Goal: Information Seeking & Learning: Find specific fact

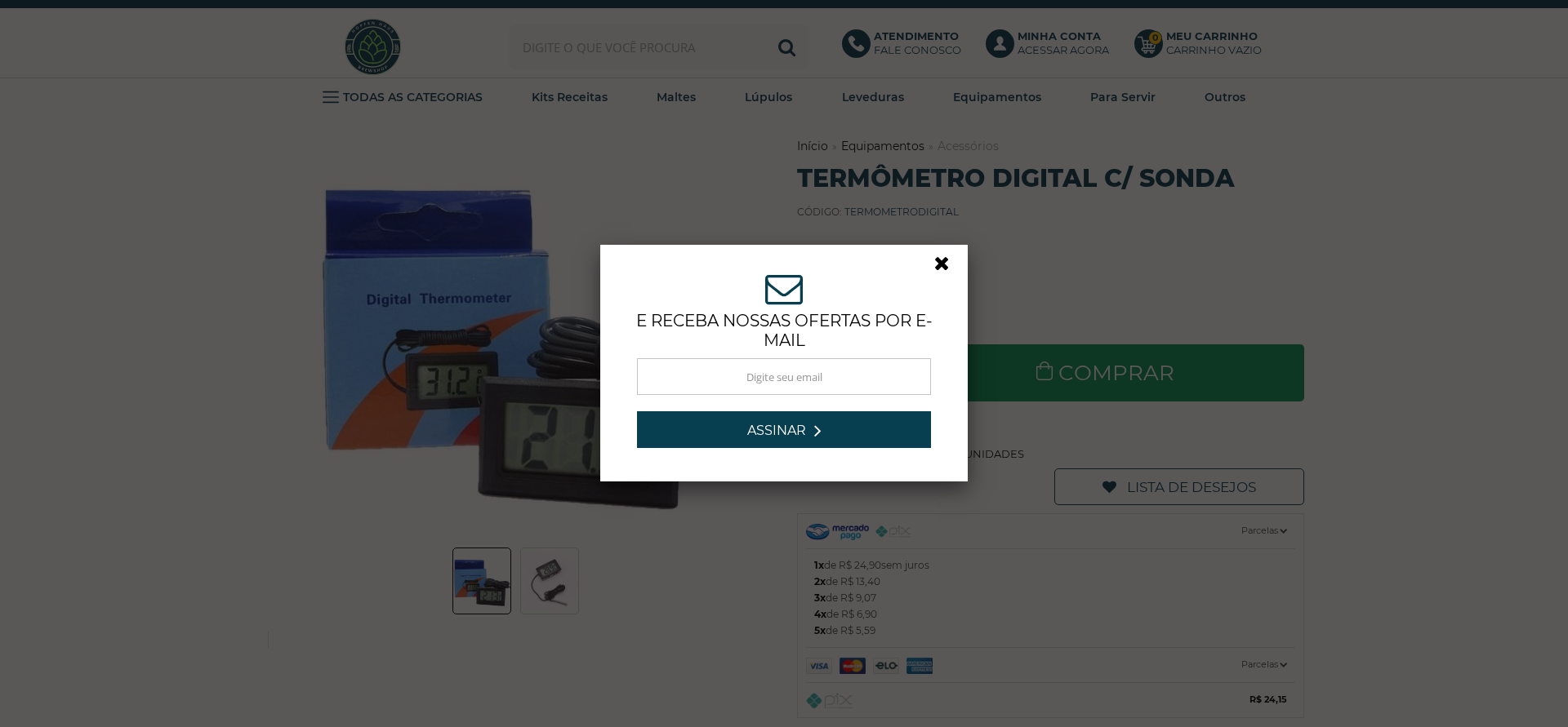
click at [934, 264] on link at bounding box center [949, 268] width 30 height 30
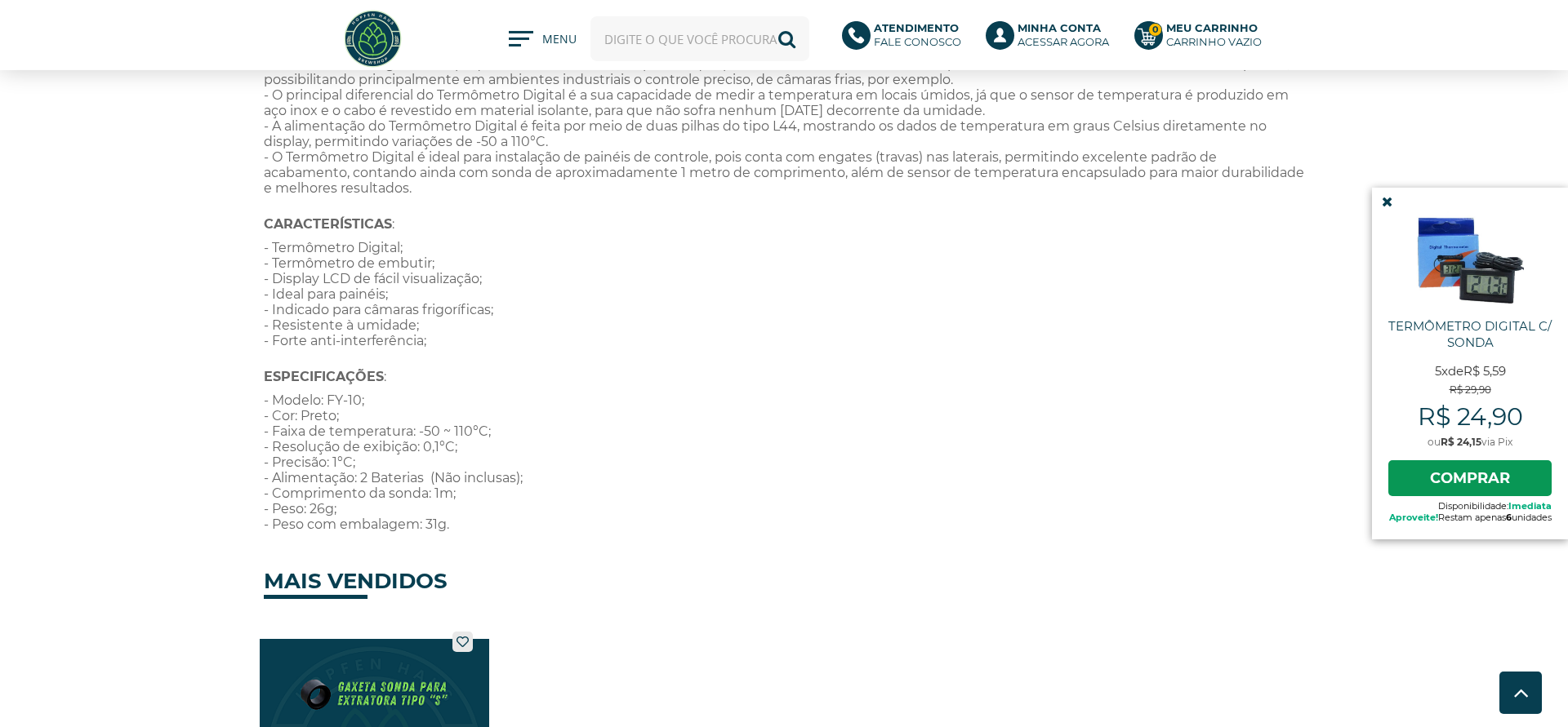
scroll to position [833, 0]
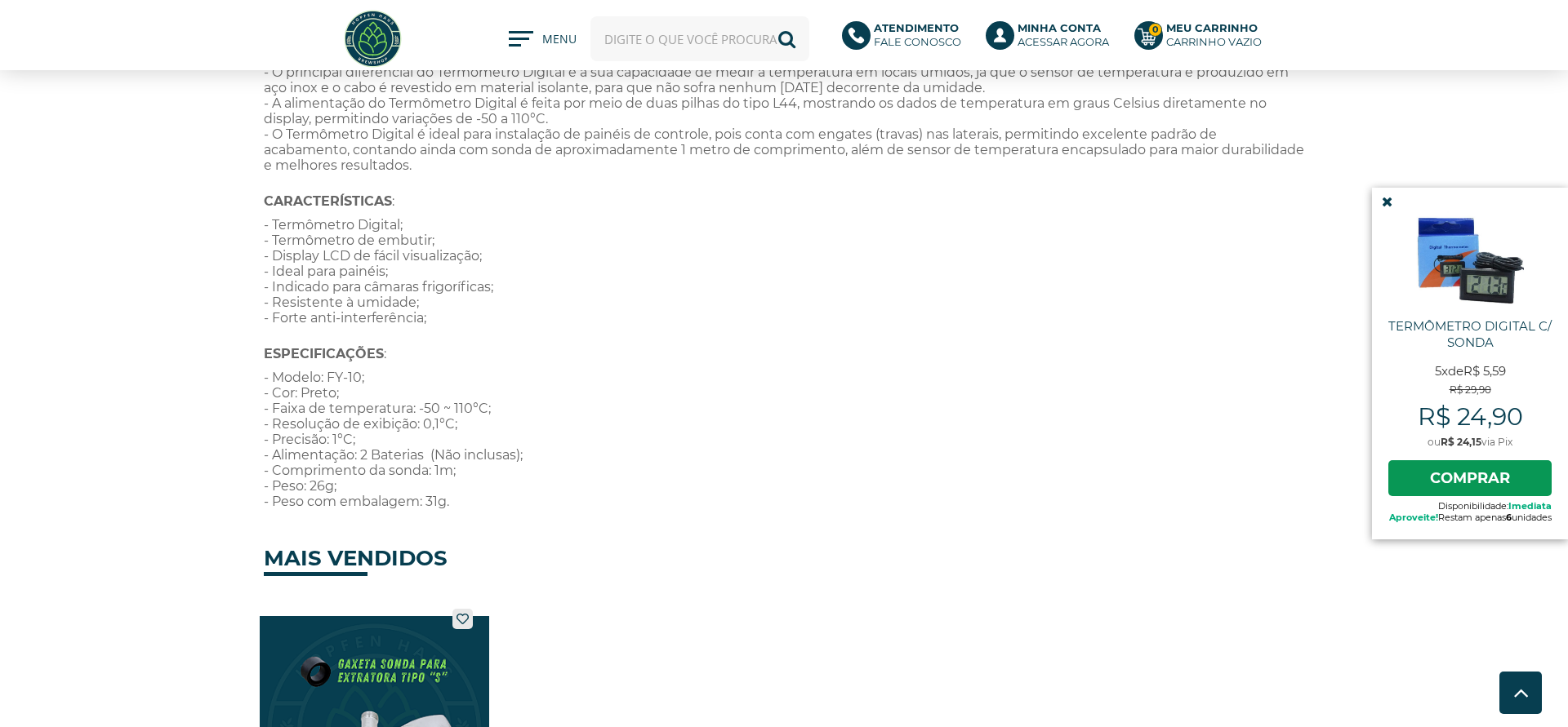
drag, startPoint x: 266, startPoint y: 379, endPoint x: 534, endPoint y: 516, distance: 301.0
click at [534, 516] on div "- O Termômetro Digital é um pequeno módulo eletrônico portátil que permite o mo…" at bounding box center [784, 241] width 1040 height 552
click at [760, 382] on p "- Modelo: FY-10; - Cor: Preto; - Faixa de temperatura: -50 ~ 110°C; - Resolução…" at bounding box center [784, 439] width 1040 height 140
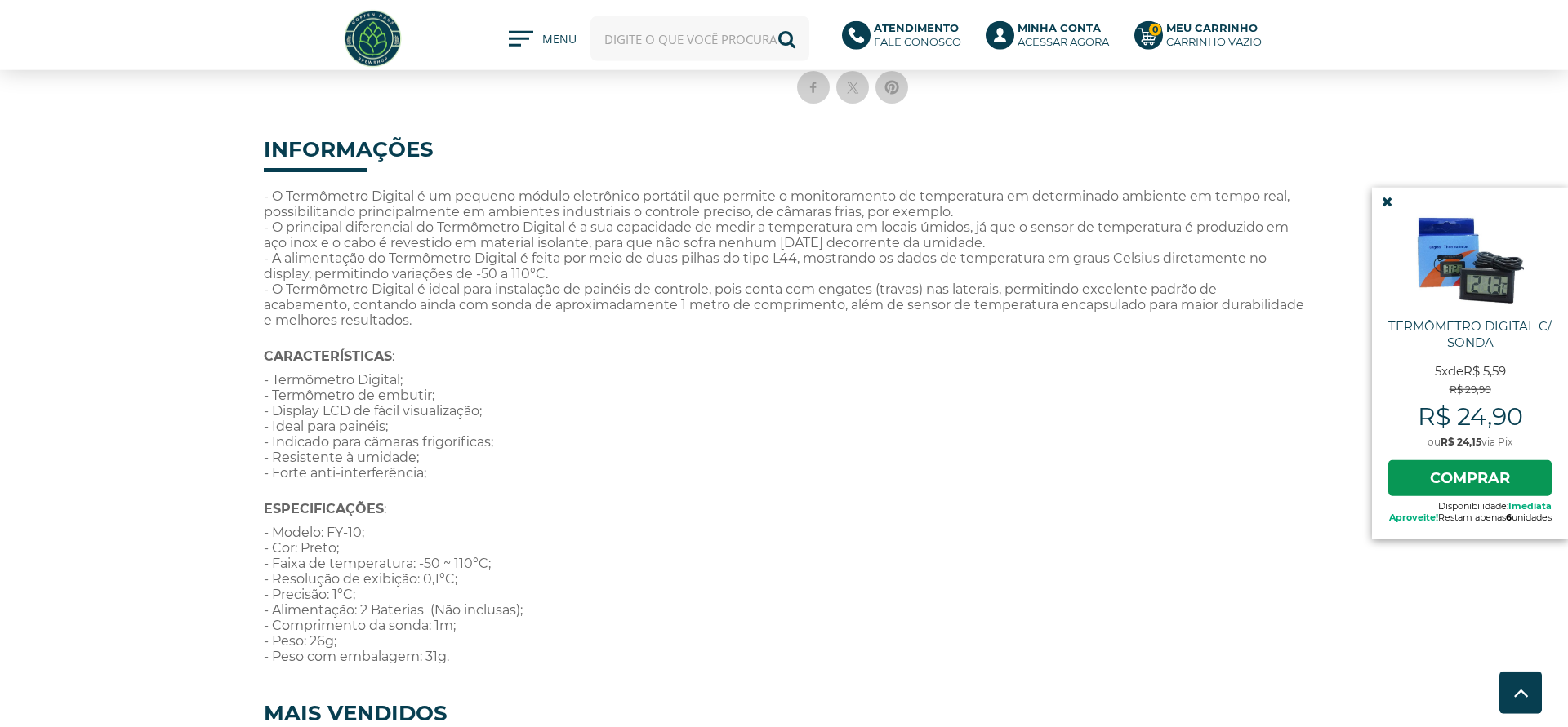
scroll to position [666, 0]
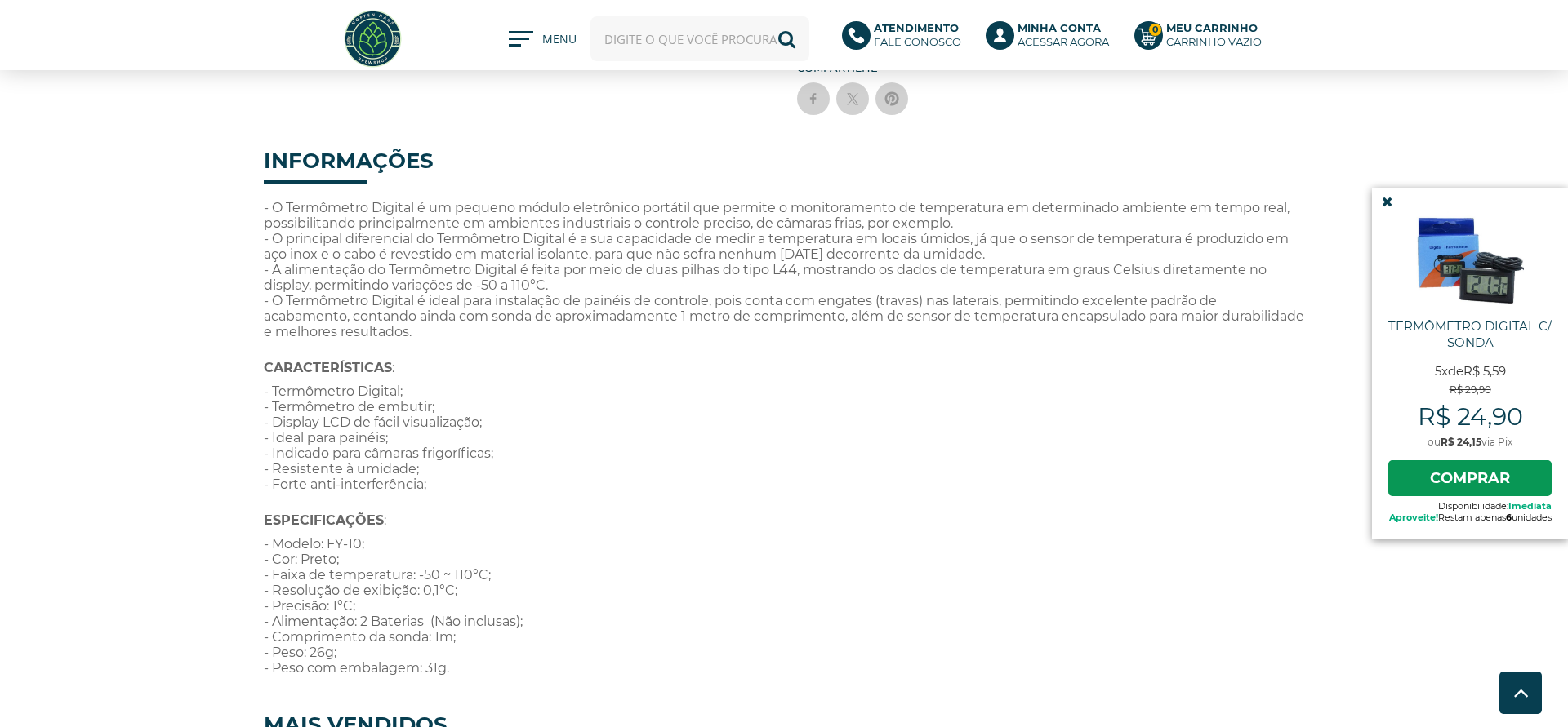
click at [1382, 201] on icon at bounding box center [1387, 202] width 11 height 14
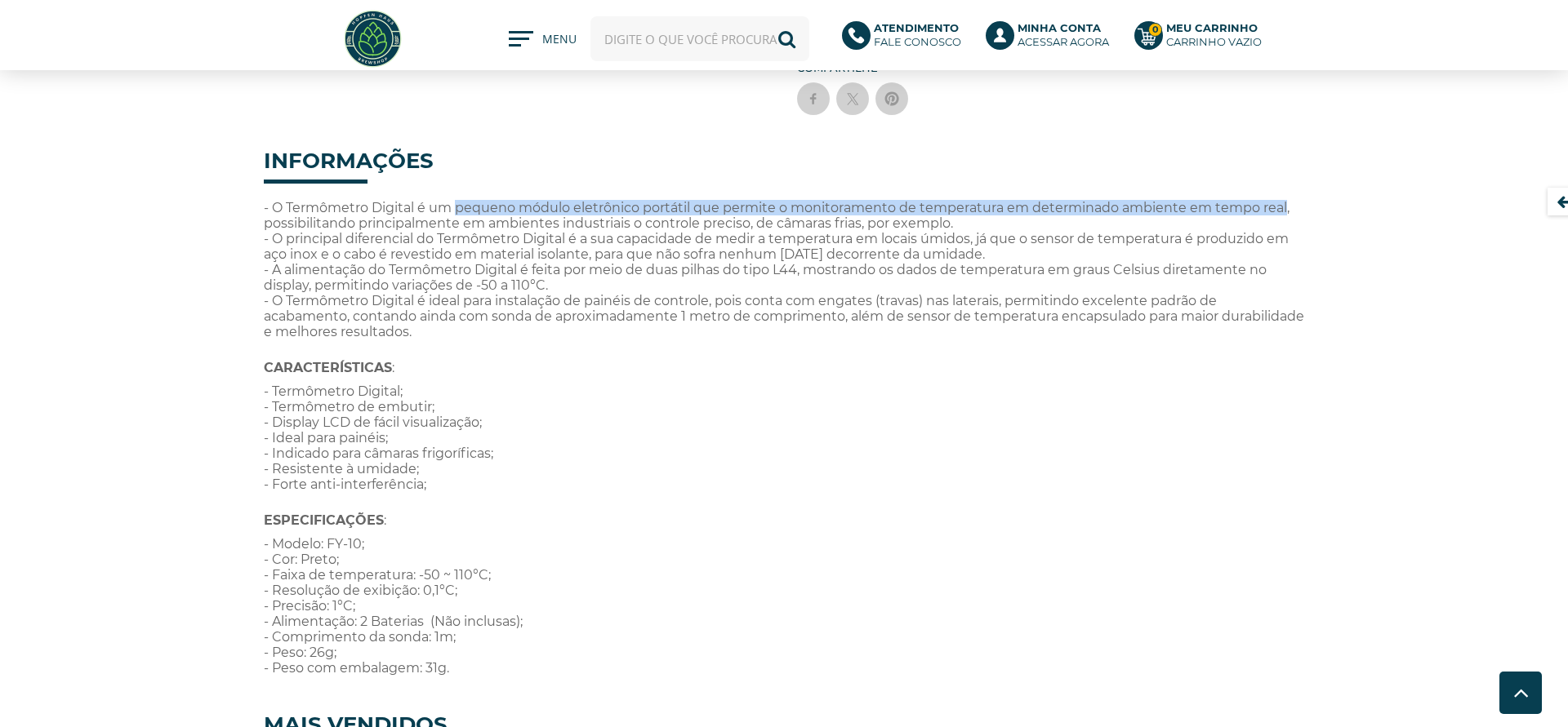
drag, startPoint x: 458, startPoint y: 205, endPoint x: 1284, endPoint y: 205, distance: 826.0
click at [1284, 205] on span "- O Termômetro Digital é um pequeno módulo eletrônico portátil que permite o mo…" at bounding box center [784, 270] width 1040 height 140
copy span "pequeno módulo eletrônico portátil que permite o monitoramento de temperatura e…"
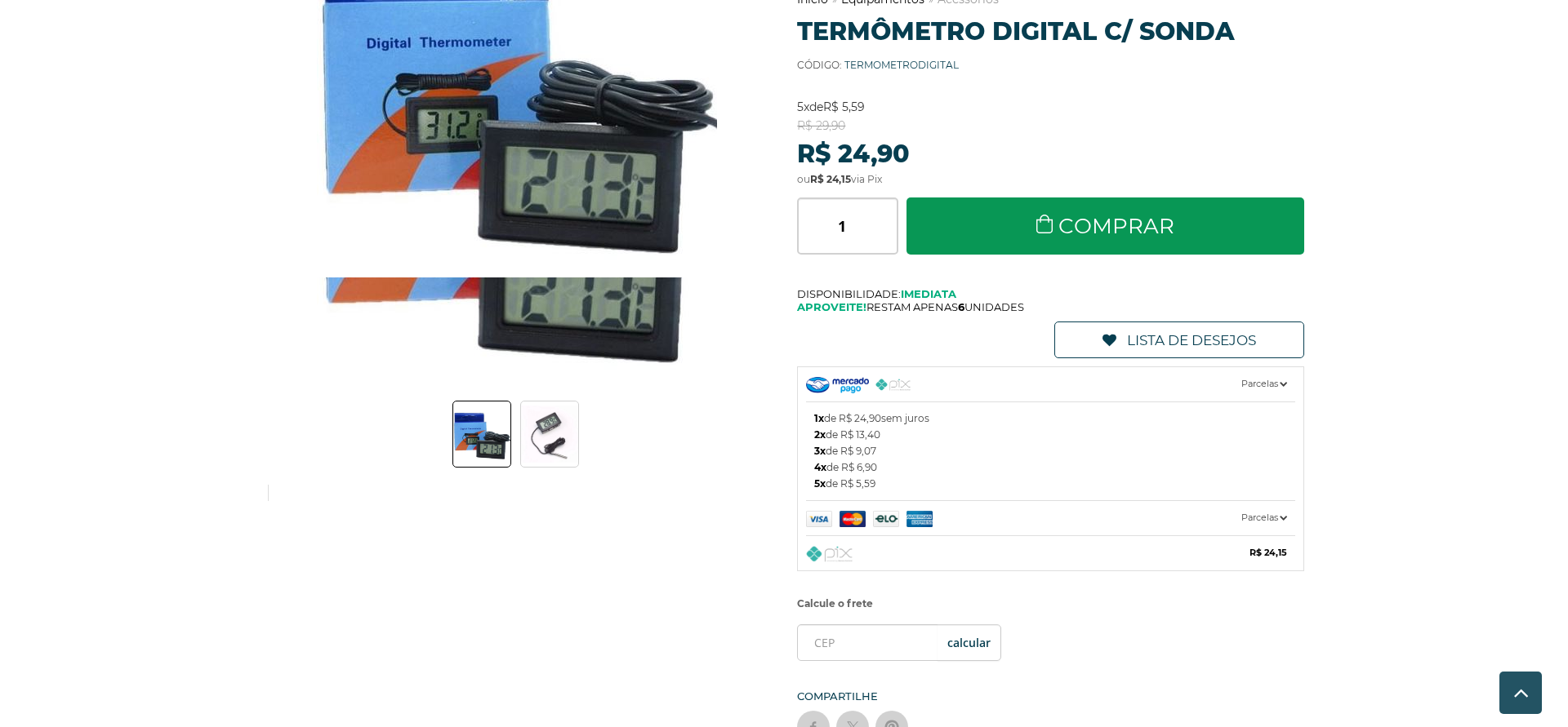
scroll to position [0, 0]
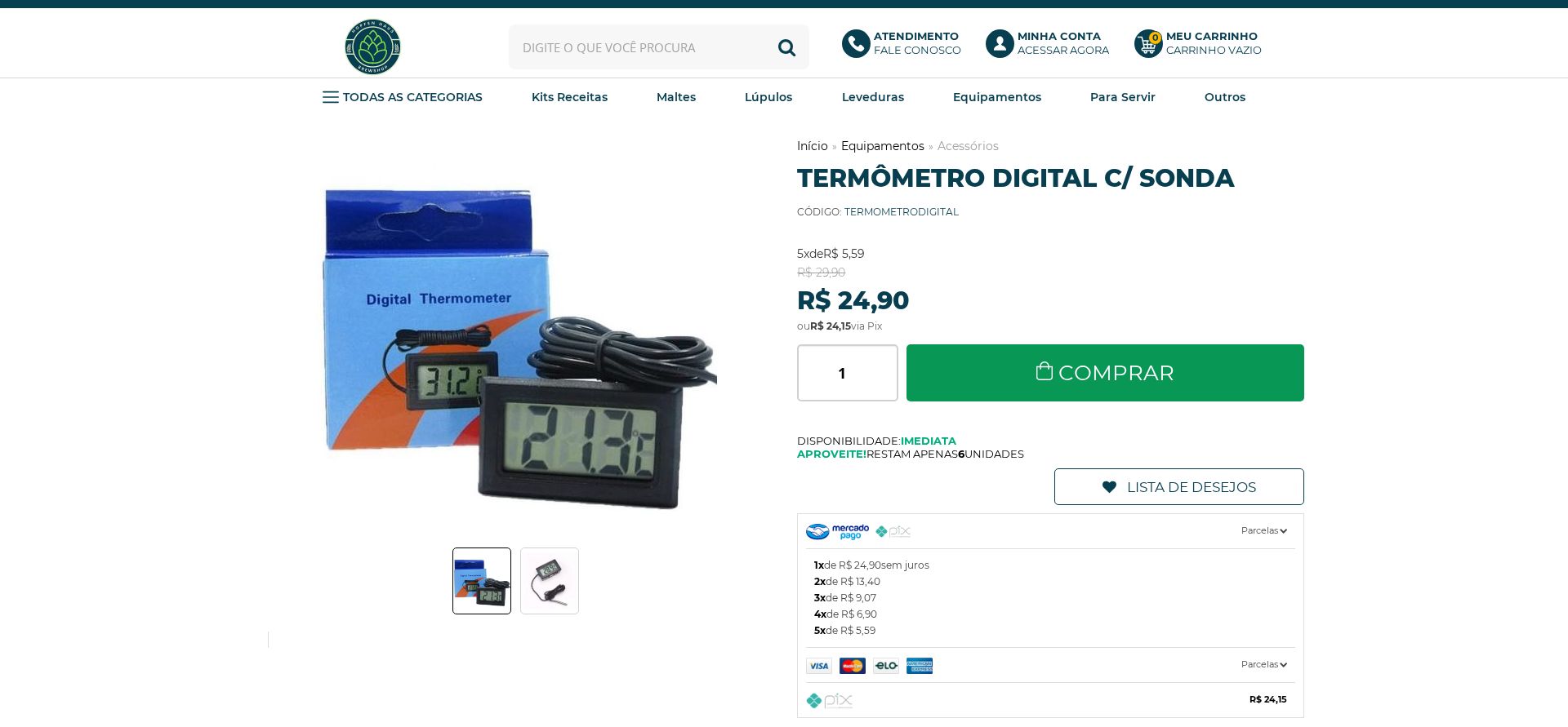
drag, startPoint x: 538, startPoint y: 48, endPoint x: 596, endPoint y: 69, distance: 61.7
click at [539, 44] on input "text" at bounding box center [659, 47] width 301 height 45
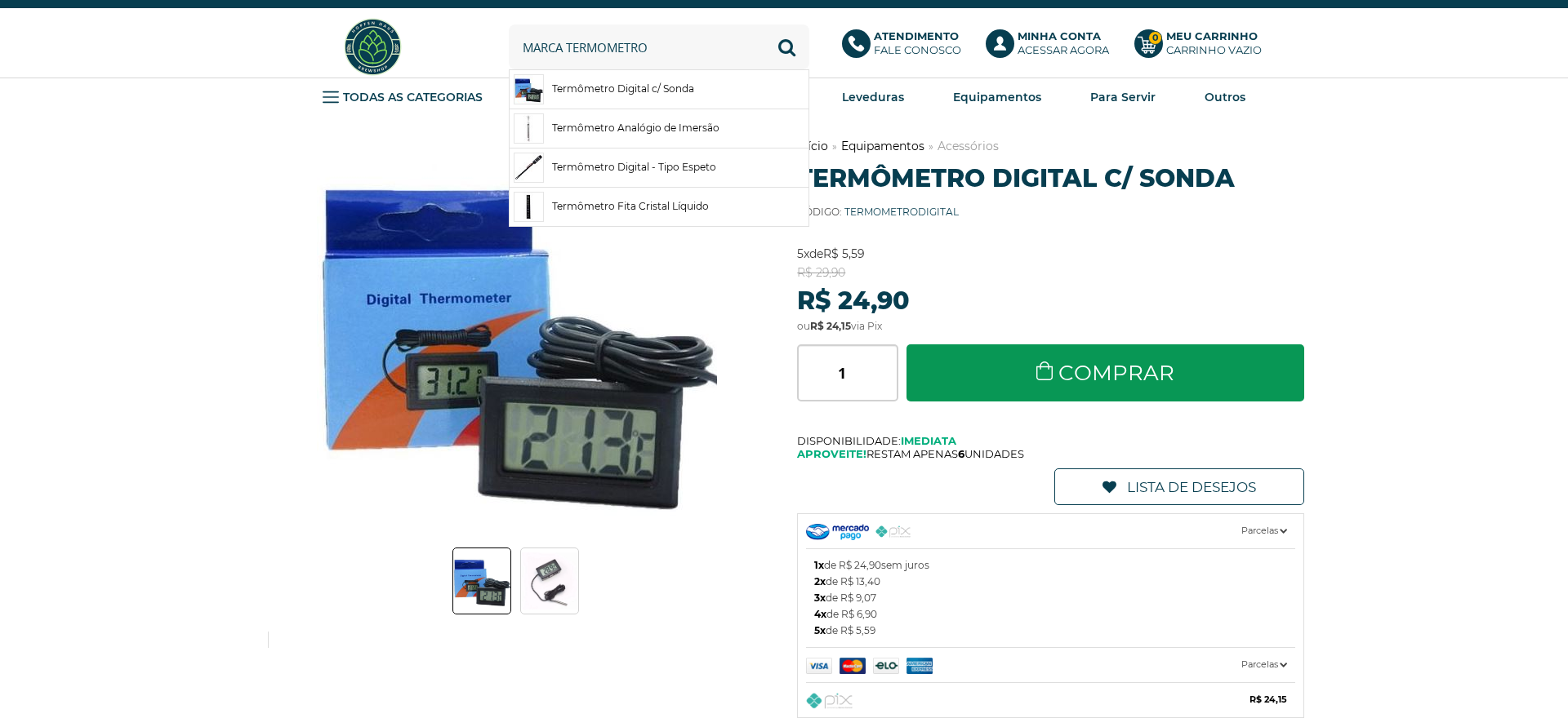
type input "marca termometro"
click at [765, 25] on button "Buscar" at bounding box center [786, 47] width 45 height 45
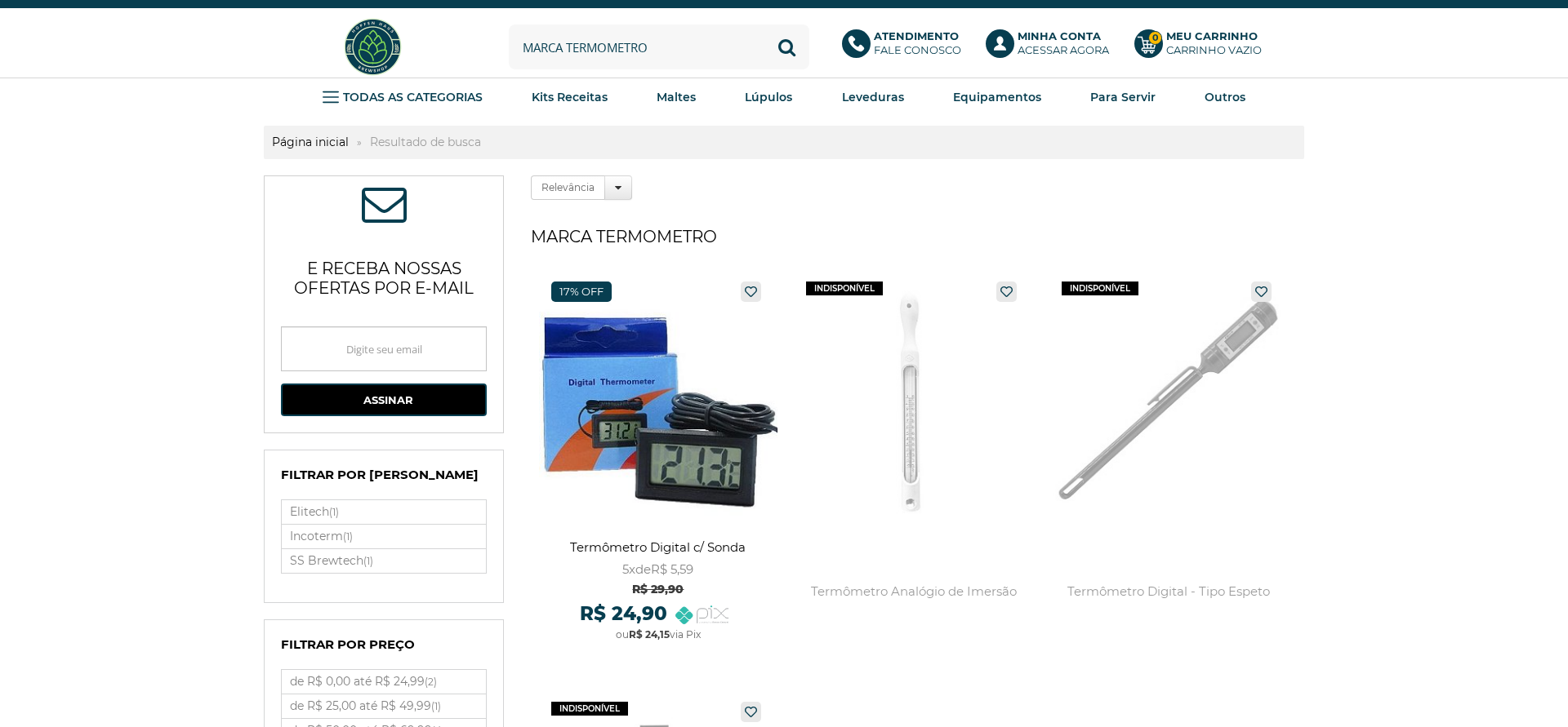
click at [663, 45] on input "marca termometro" at bounding box center [659, 47] width 301 height 45
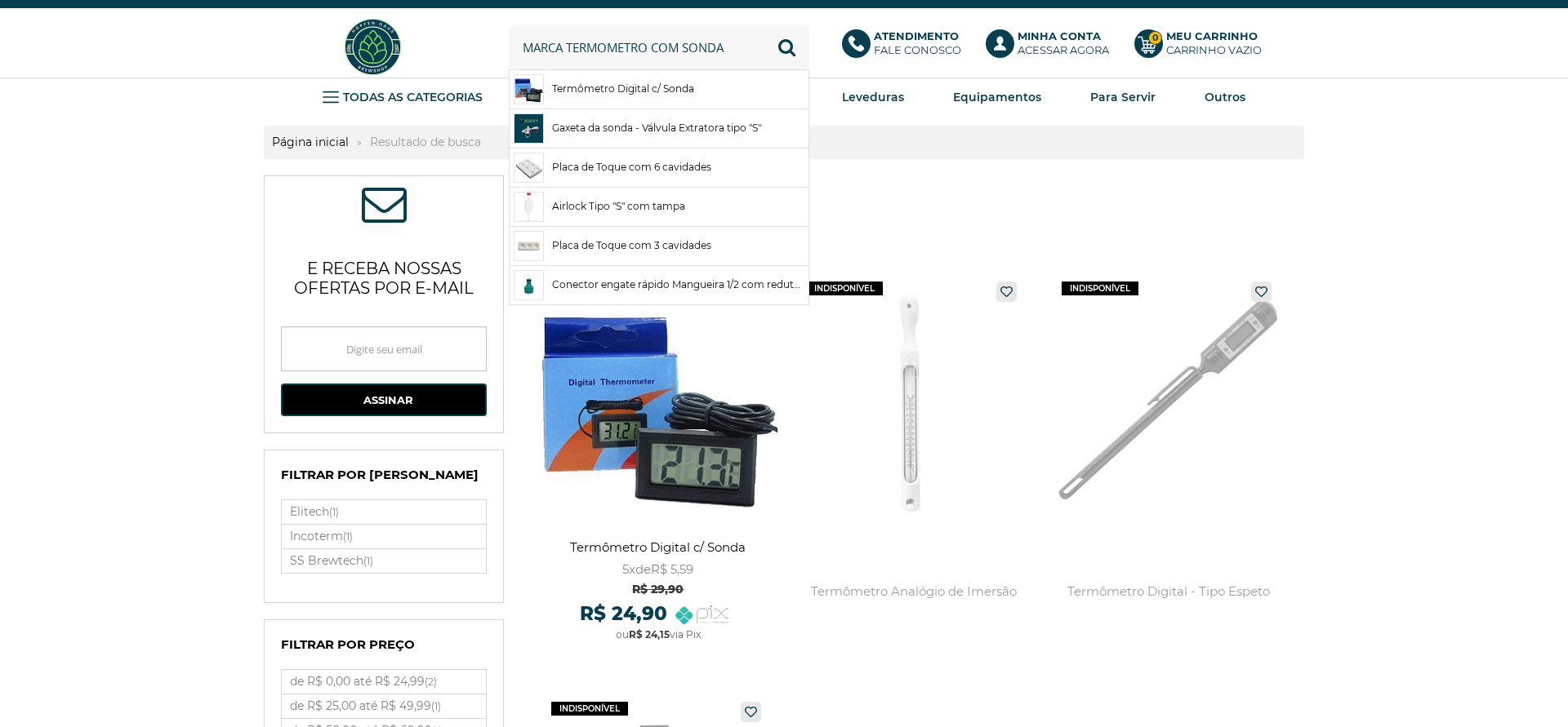
type input "marca termometro com sonda"
click at [765, 25] on button "Buscar" at bounding box center [786, 47] width 45 height 45
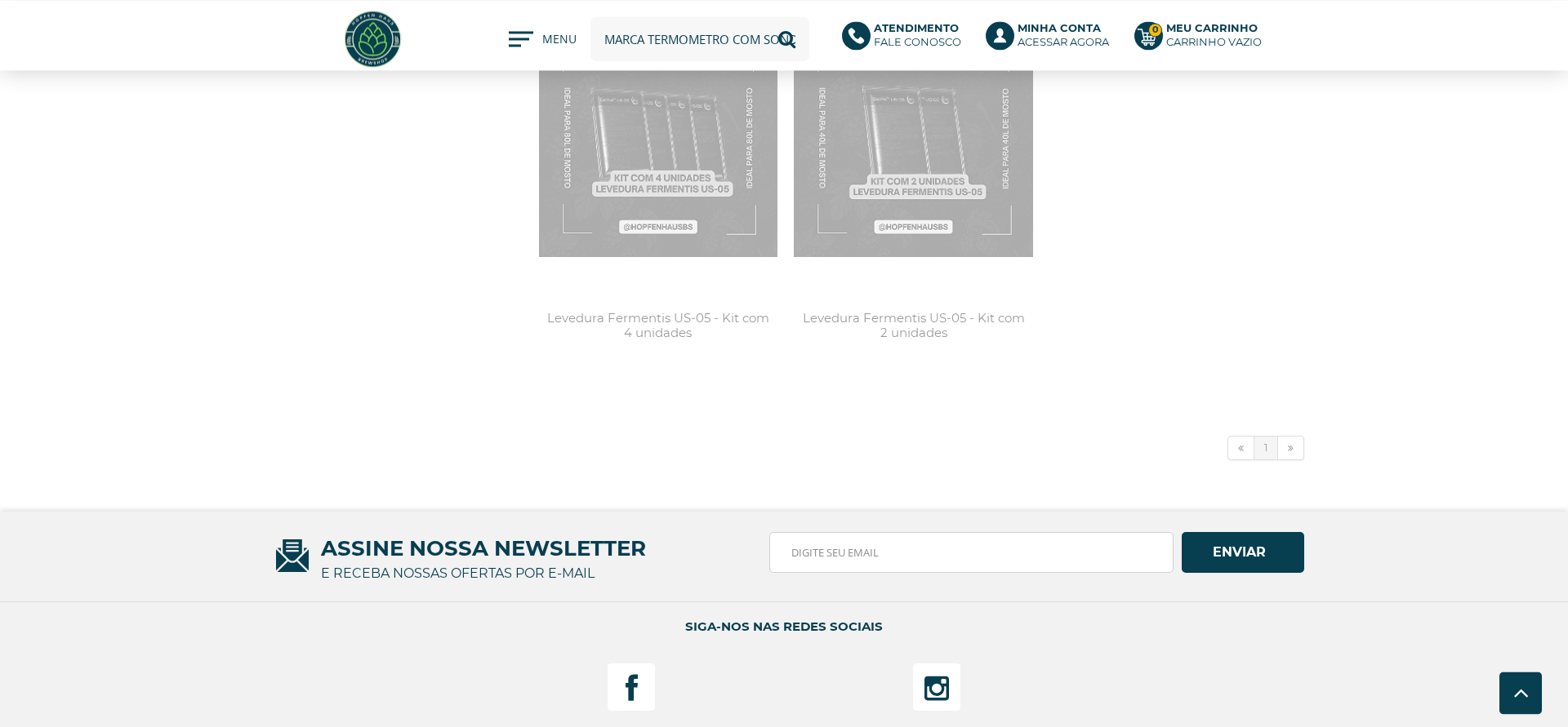
scroll to position [1832, 0]
